Goal: Task Accomplishment & Management: Use online tool/utility

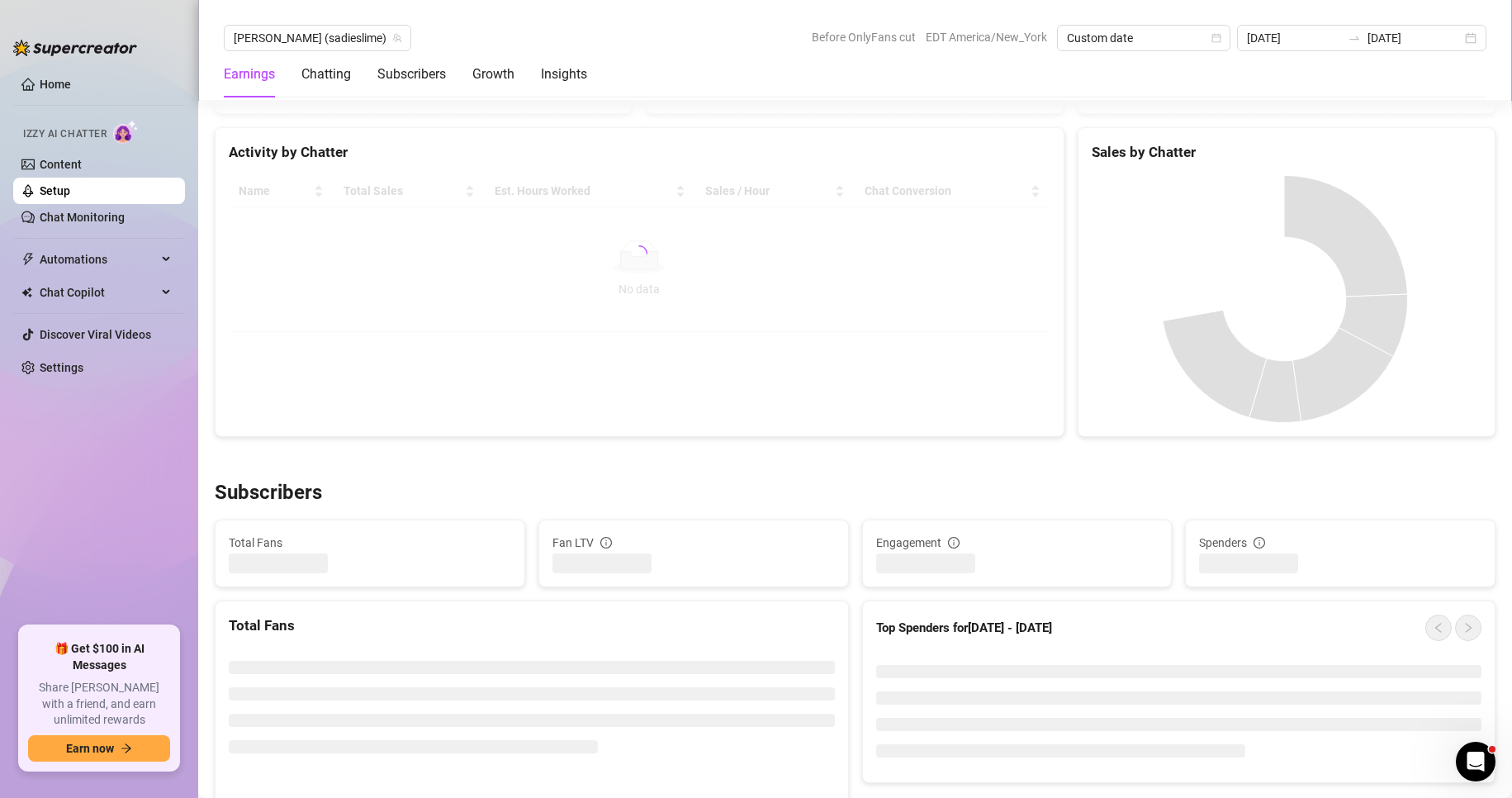
scroll to position [795, 0]
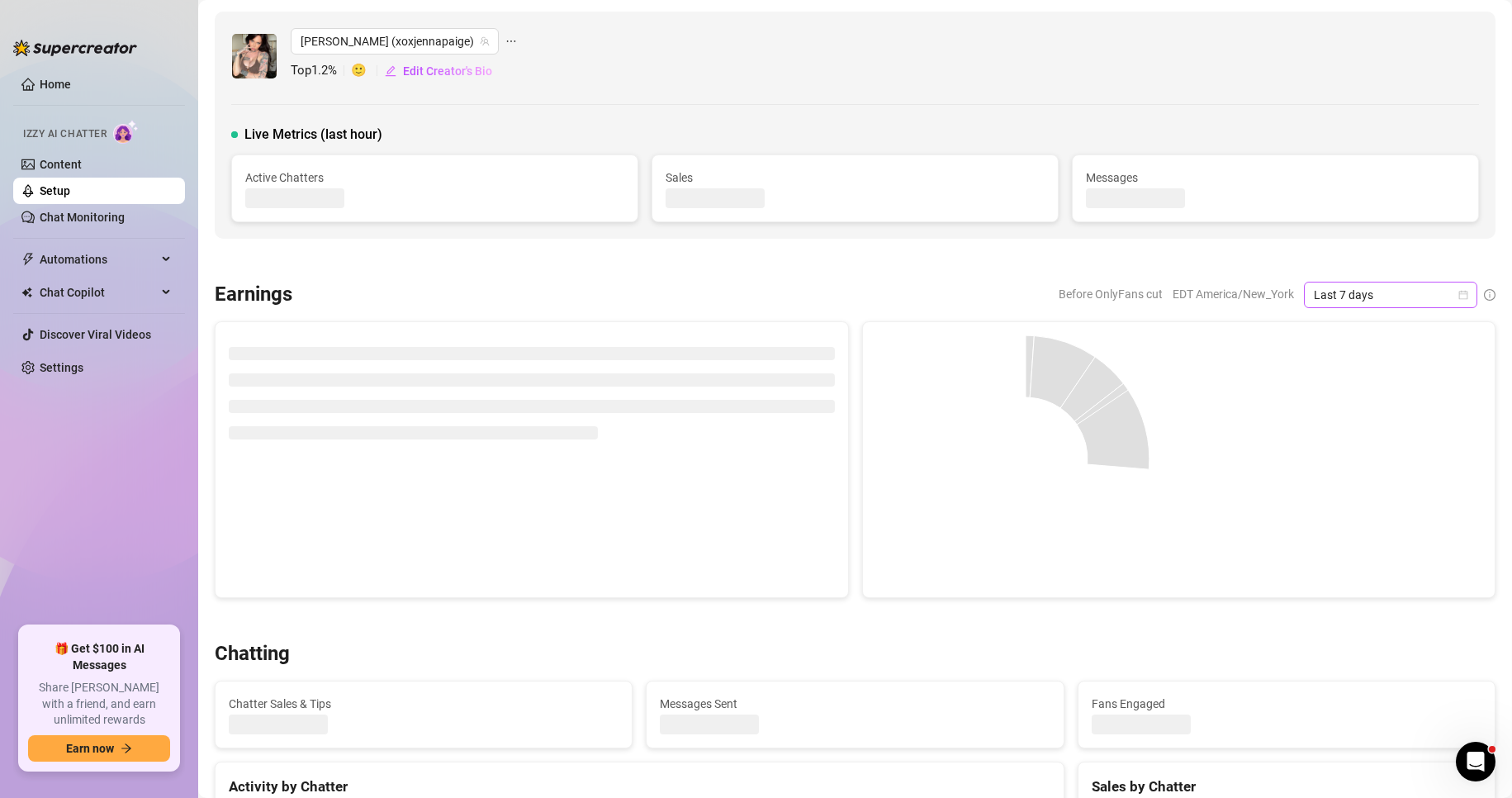
click at [1446, 295] on span "Last 7 days" at bounding box center [1390, 295] width 153 height 25
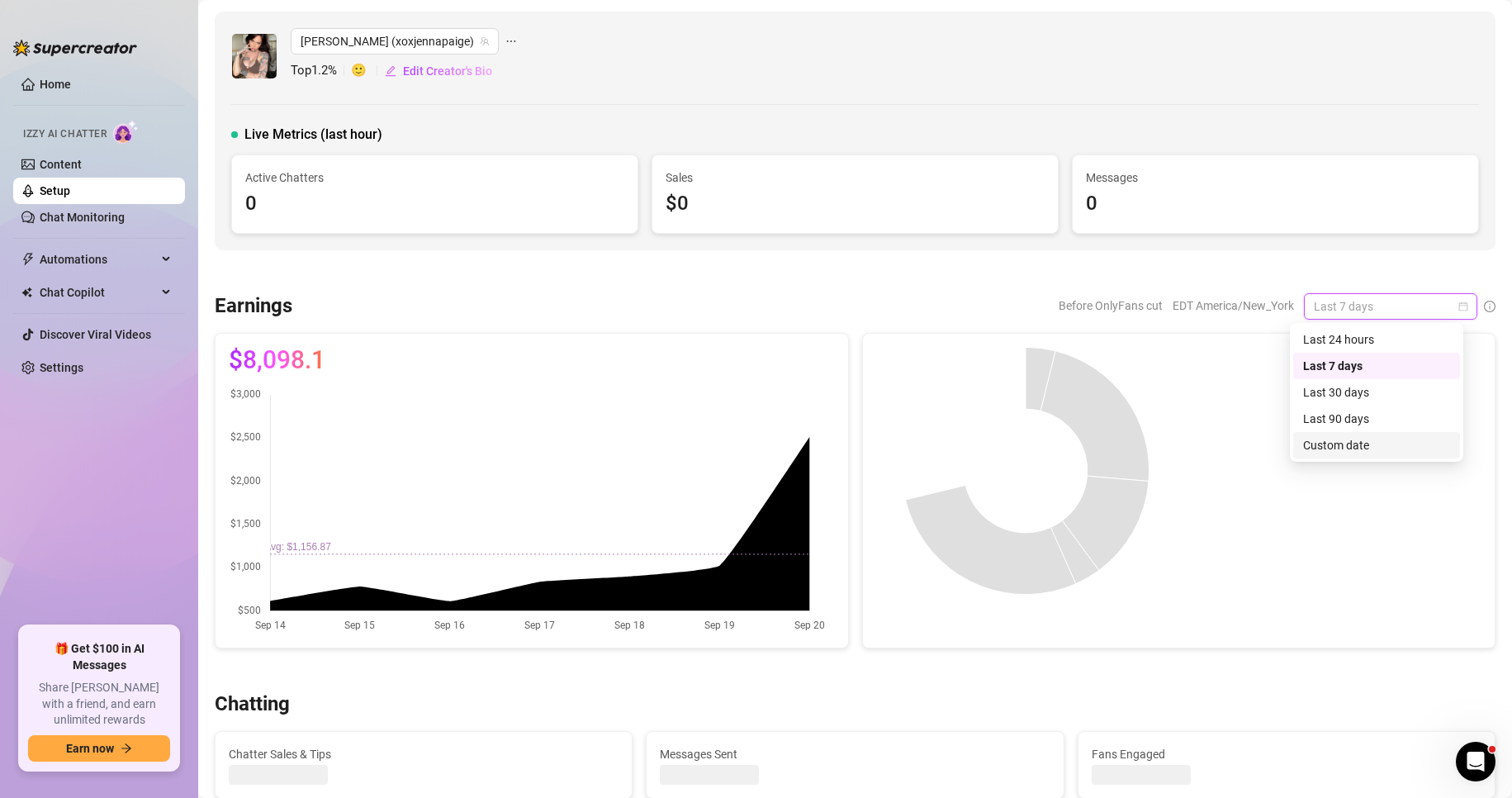
click at [1361, 443] on div "Custom date" at bounding box center [1376, 445] width 147 height 18
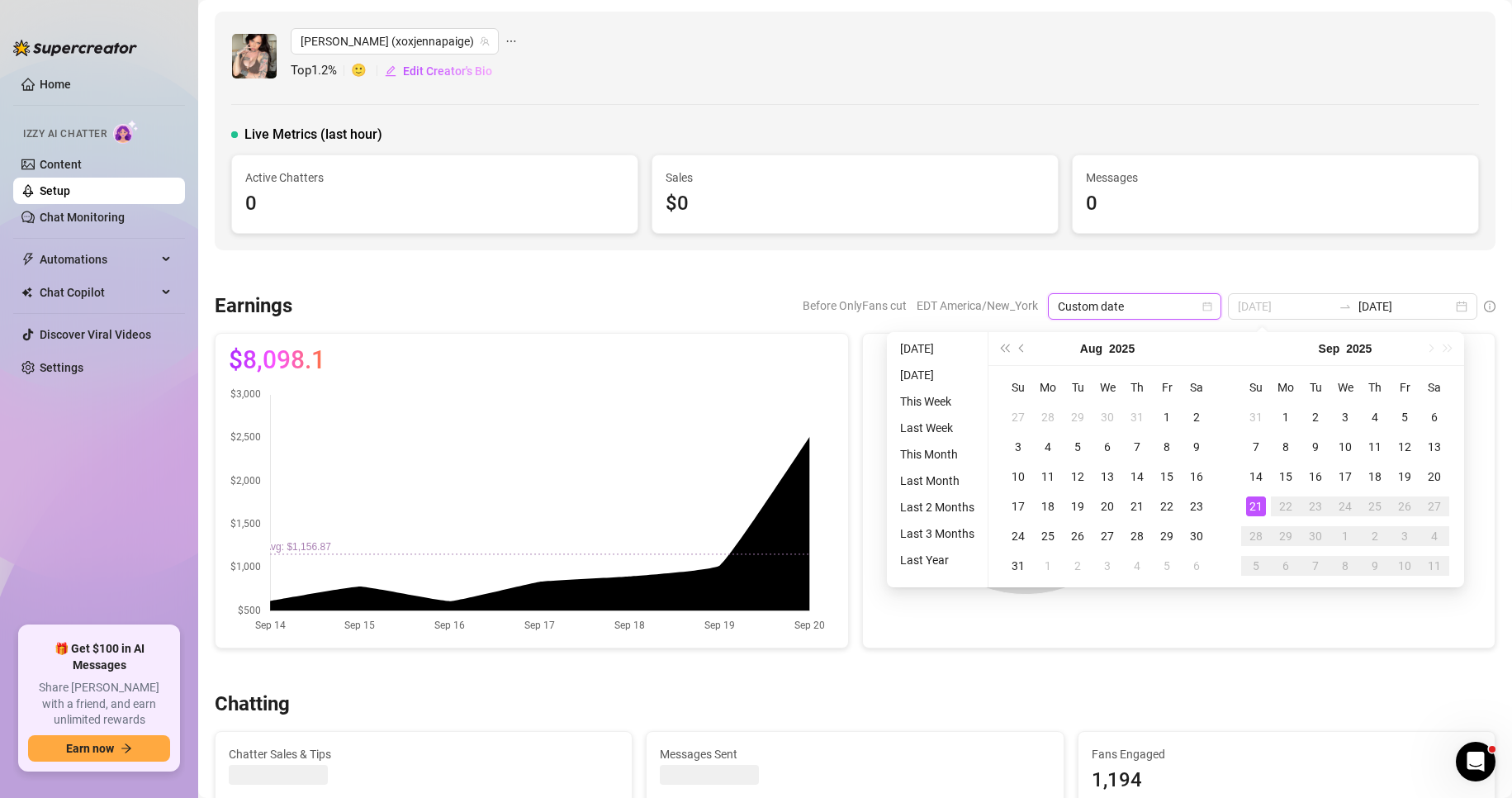
type input "[DATE]"
click at [1264, 503] on div "21" at bounding box center [1255, 506] width 20 height 20
click at [1264, 503] on div at bounding box center [1329, 470] width 303 height 248
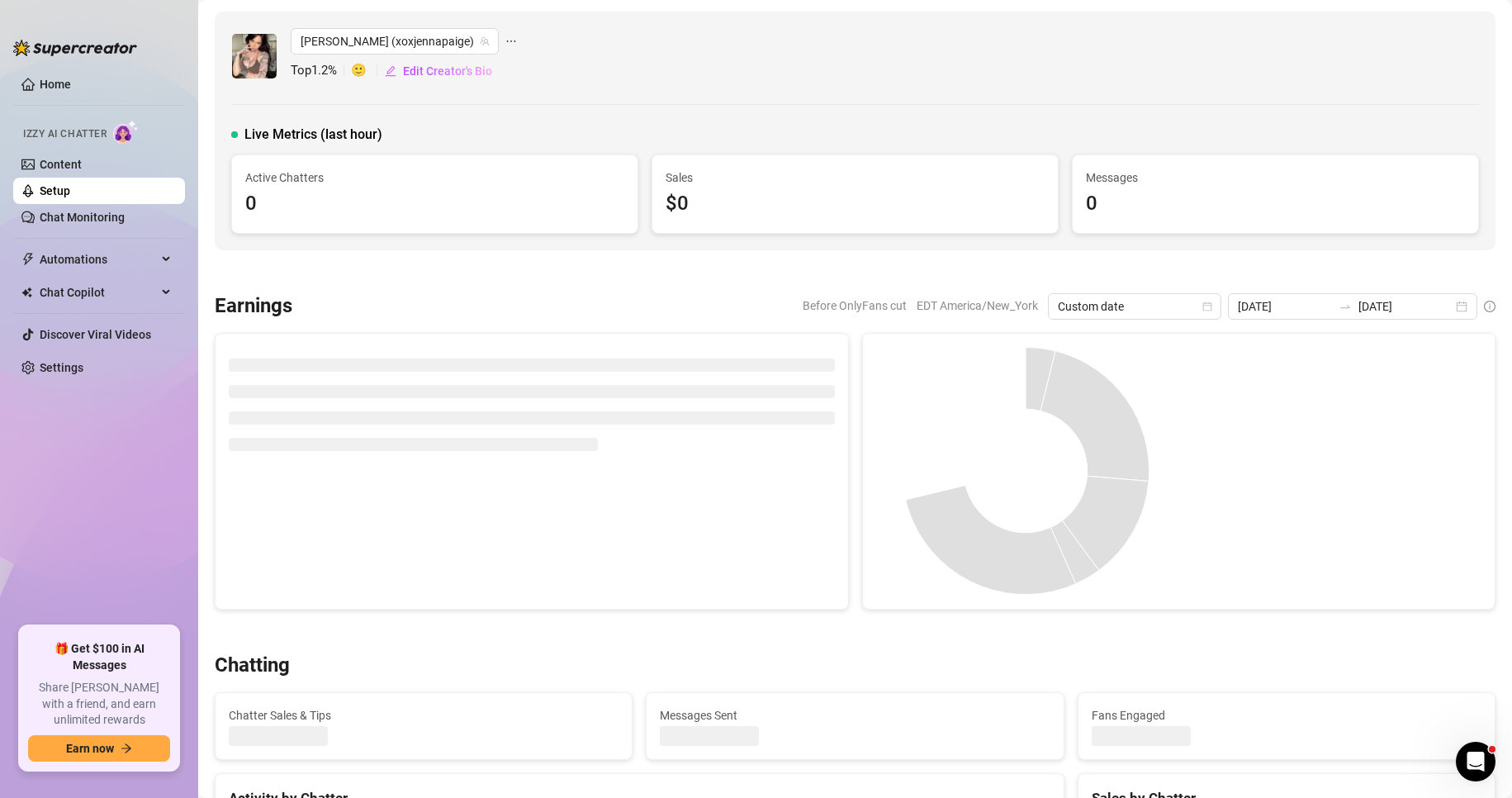
type input "[DATE]"
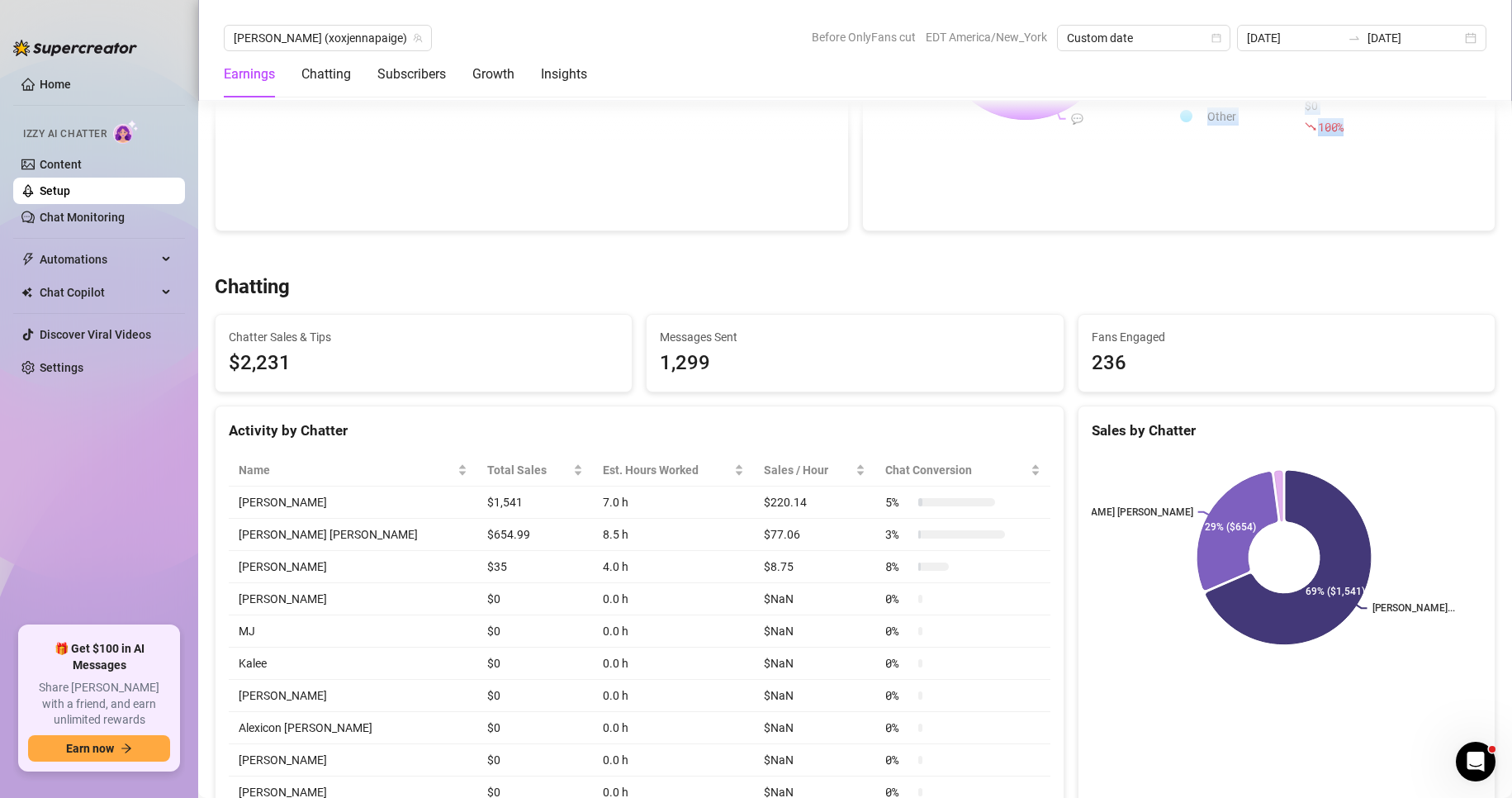
scroll to position [414, 0]
